Goal: Find specific page/section: Find specific page/section

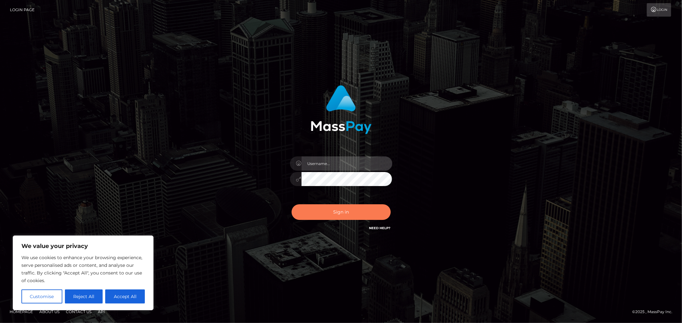
type input "MJSamelo"
click at [344, 218] on button "Sign in" at bounding box center [340, 213] width 99 height 16
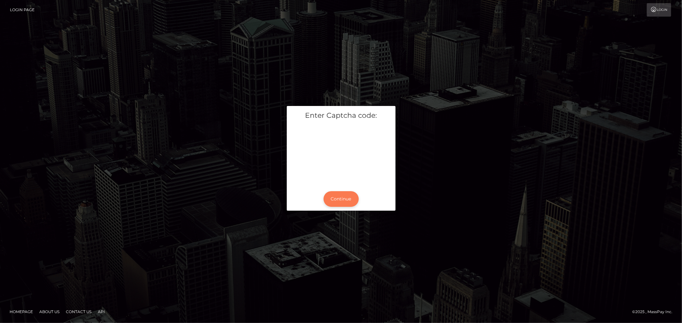
click at [337, 193] on button "Continue" at bounding box center [340, 199] width 35 height 16
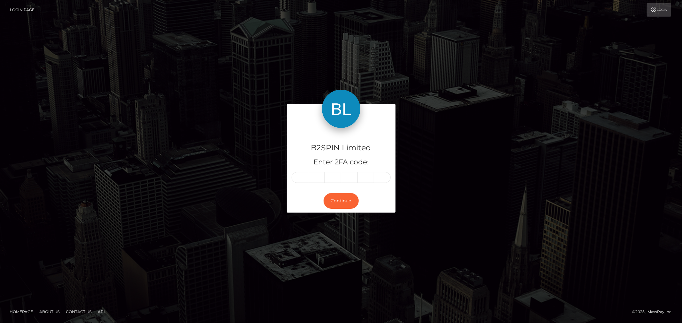
click at [303, 175] on input "text" at bounding box center [299, 177] width 17 height 11
type input "3"
type input "4"
type input "0"
type input "9"
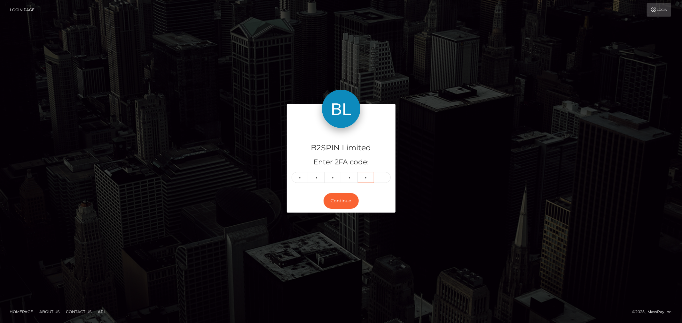
type input "2"
type input "8"
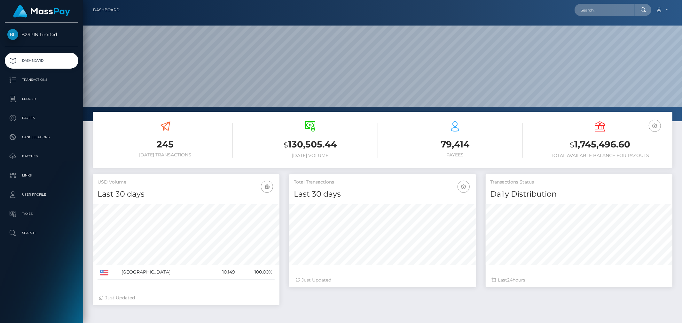
scroll to position [113, 187]
click at [631, 11] on input "text" at bounding box center [604, 10] width 60 height 12
paste input "2081440235"
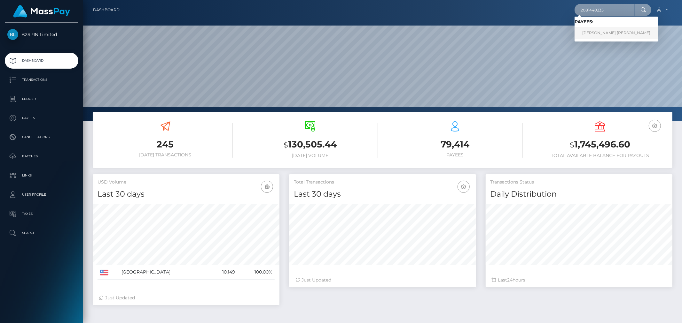
type input "2081440235"
click at [593, 34] on link "FELIX ALEXIS GONZALEZ" at bounding box center [615, 33] width 83 height 12
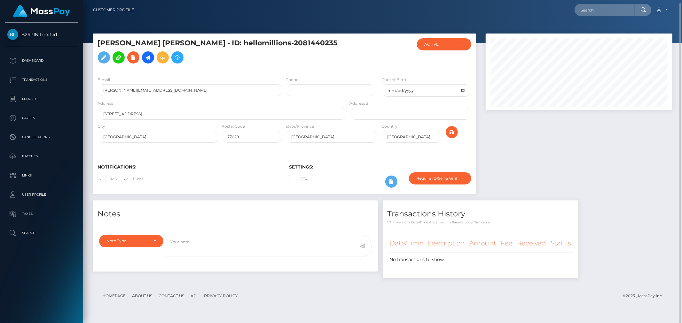
scroll to position [2, 0]
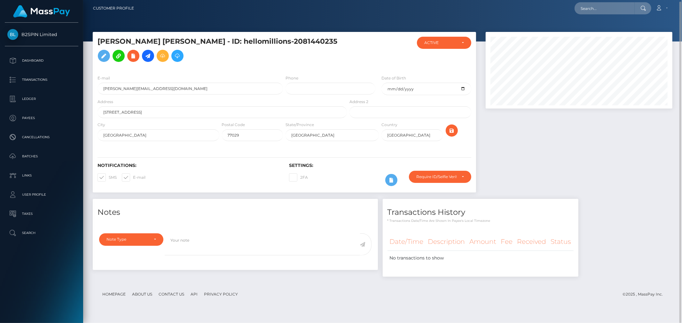
click at [551, 188] on div at bounding box center [579, 115] width 196 height 167
click at [615, 7] on input "text" at bounding box center [604, 8] width 60 height 12
paste input "937c6d34-7e5f-4284-a7c7-daa4391fa593"
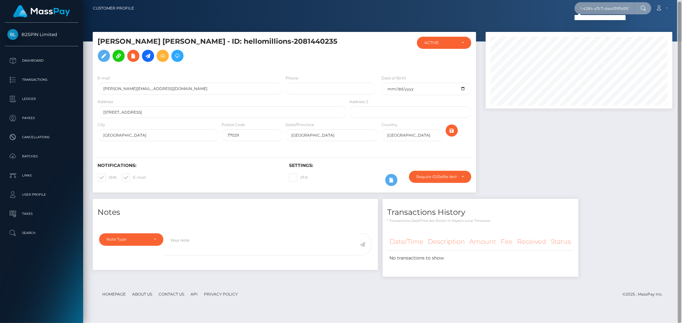
type input "937c6d34-7e5f-4284-a7c7-daa4391fa593"
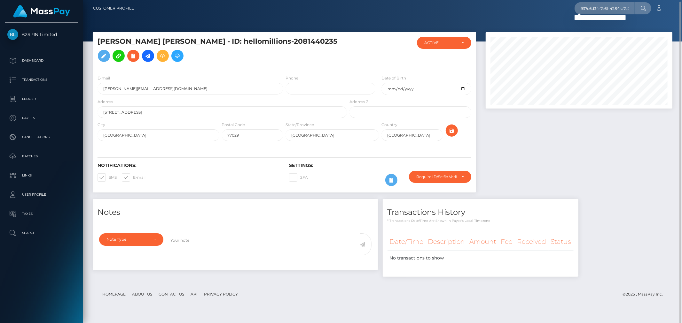
click at [577, 160] on div at bounding box center [579, 115] width 196 height 167
